Goal: Check status: Check status

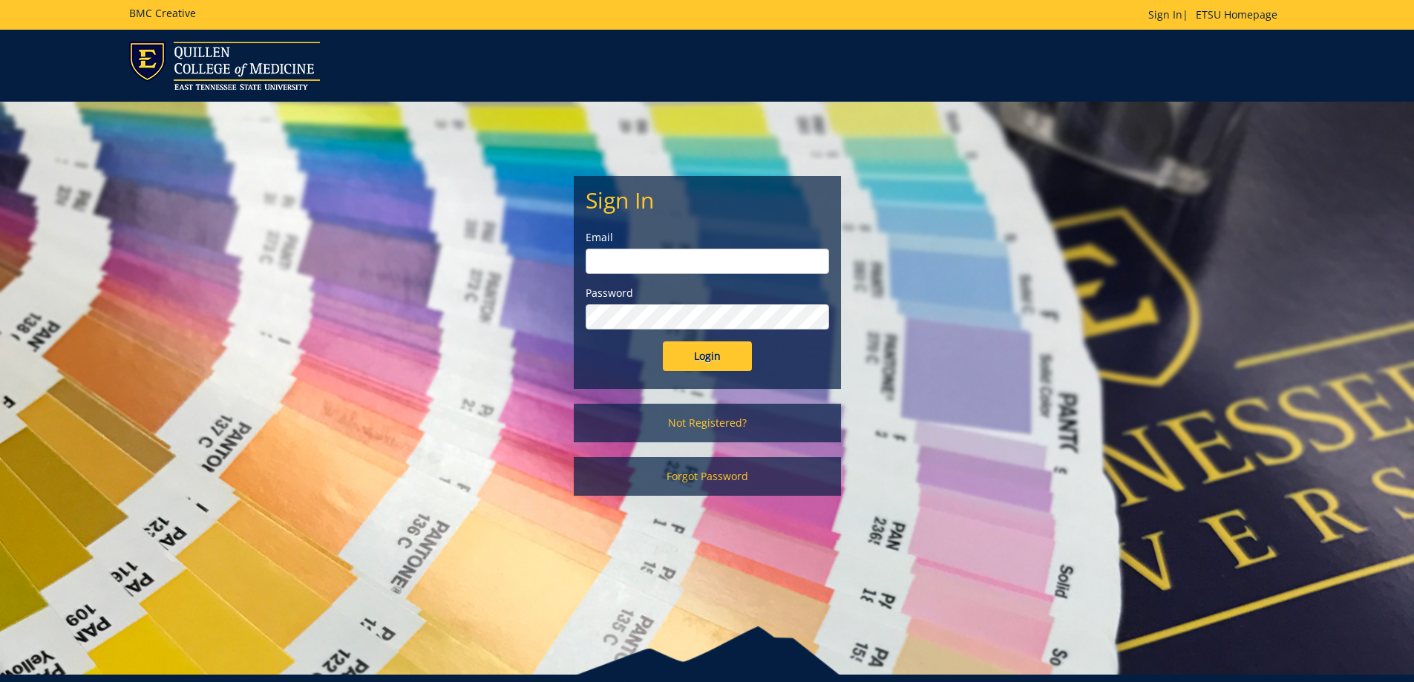
click at [667, 259] on input "email" at bounding box center [707, 261] width 243 height 25
type input "[EMAIL_ADDRESS][DOMAIN_NAME]"
click at [663, 341] on input "Login" at bounding box center [707, 356] width 89 height 30
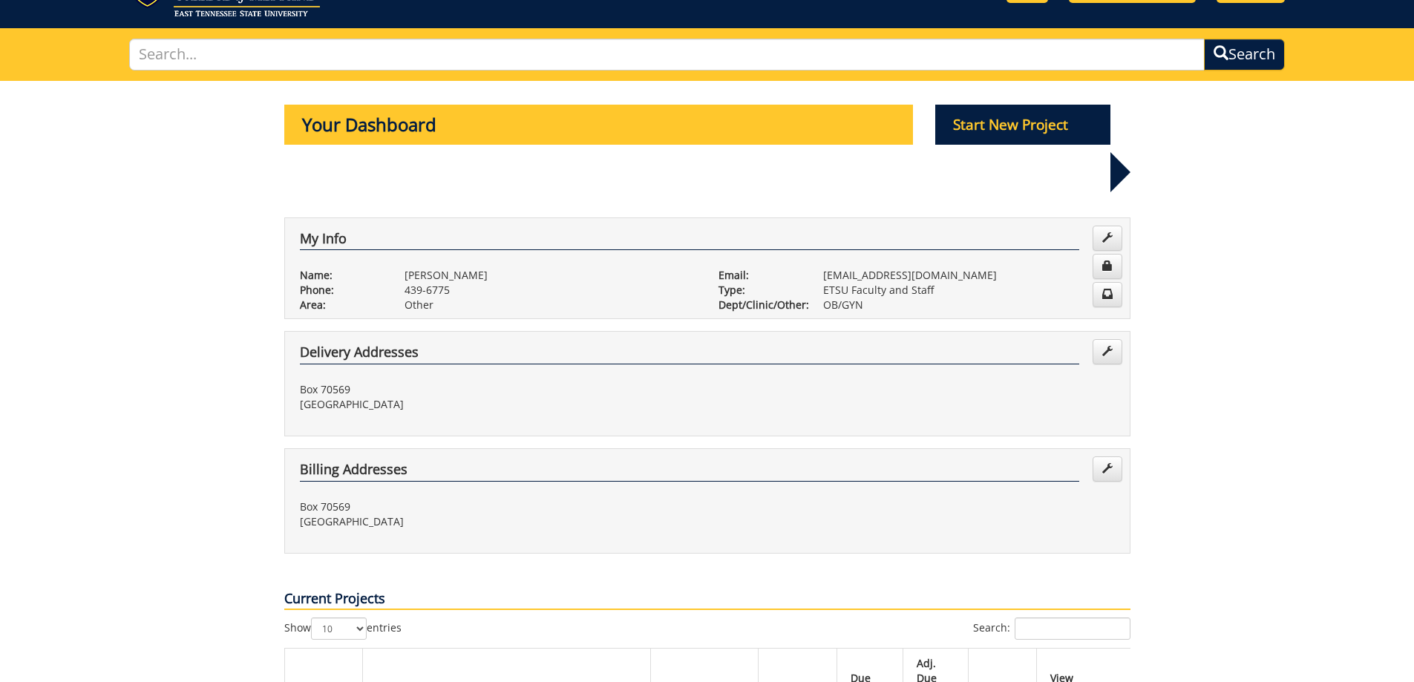
scroll to position [297, 0]
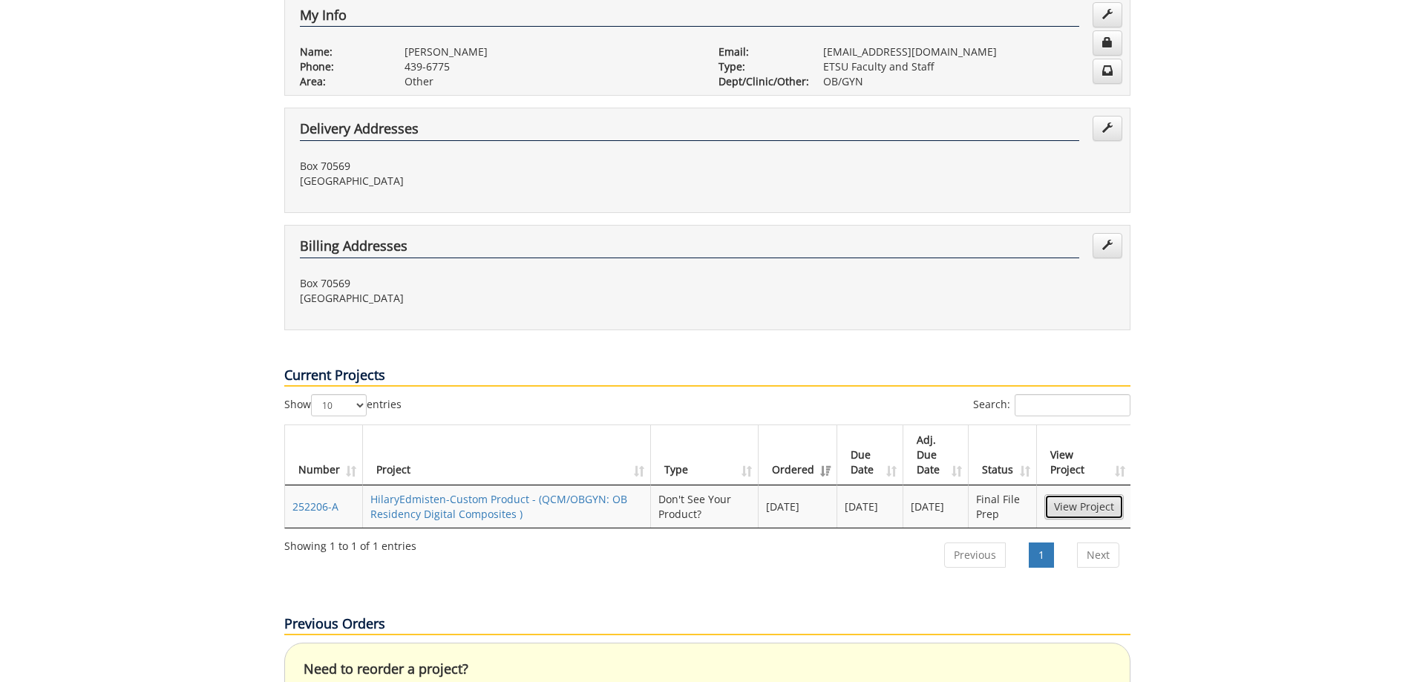
click at [1082, 494] on link "View Project" at bounding box center [1083, 506] width 79 height 25
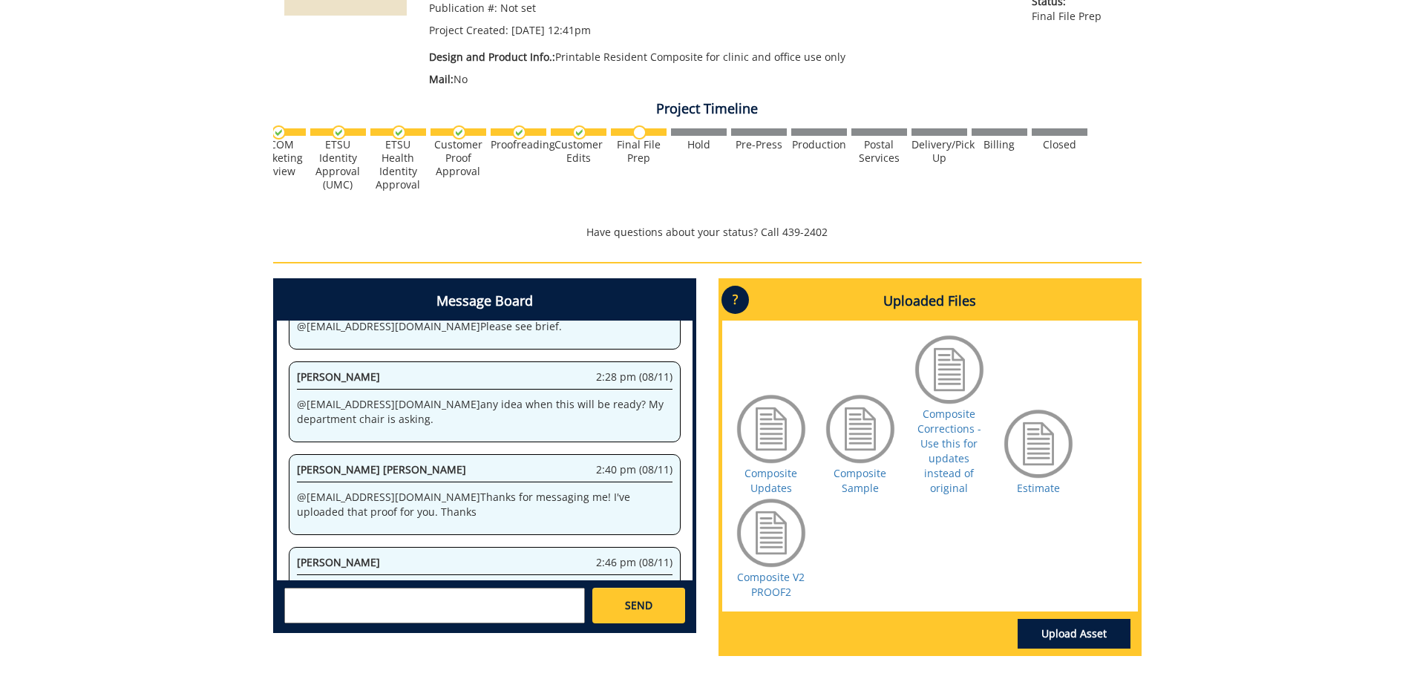
scroll to position [0, 583]
